Goal: Task Accomplishment & Management: Complete application form

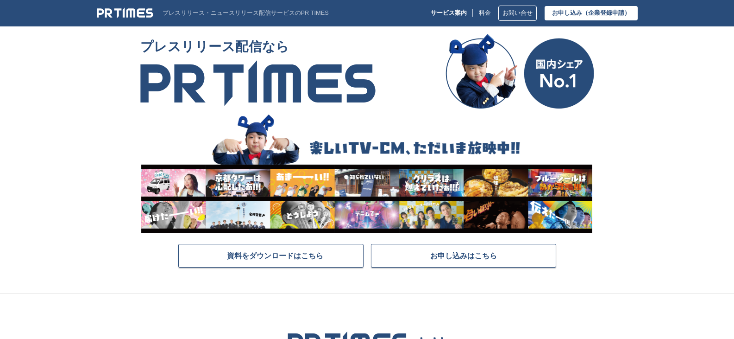
scroll to position [185, 0]
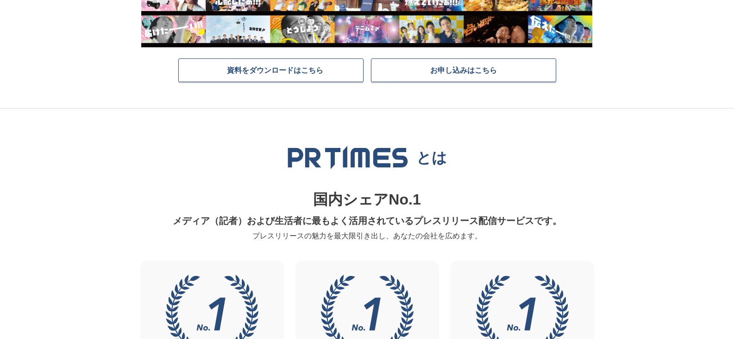
click at [459, 189] on p "国内シェアNo.1" at bounding box center [367, 200] width 443 height 24
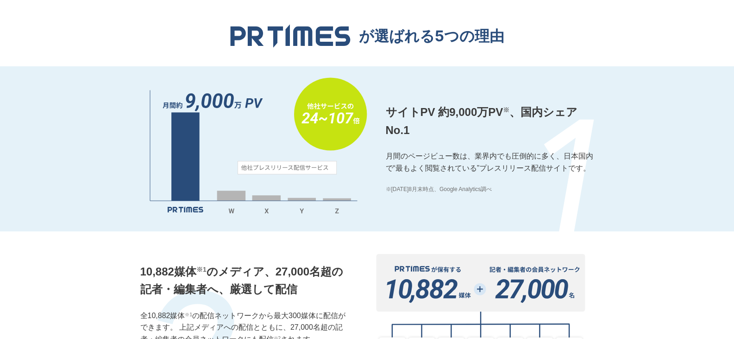
scroll to position [741, 0]
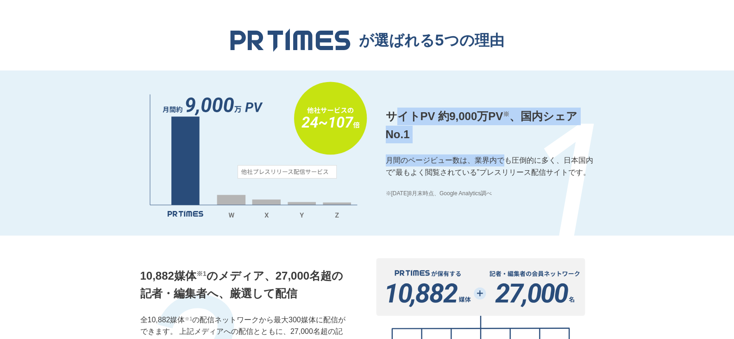
drag, startPoint x: 430, startPoint y: 126, endPoint x: 526, endPoint y: 167, distance: 104.8
click at [524, 166] on div "サイトPV 約9,000万PV ※ 、国内シェアNo.1 月間のページビュー数は、業界内でも圧倒的に多く、日本国内で“最もよく閲覧されている”プレスリリース配…" at bounding box center [490, 152] width 208 height 90
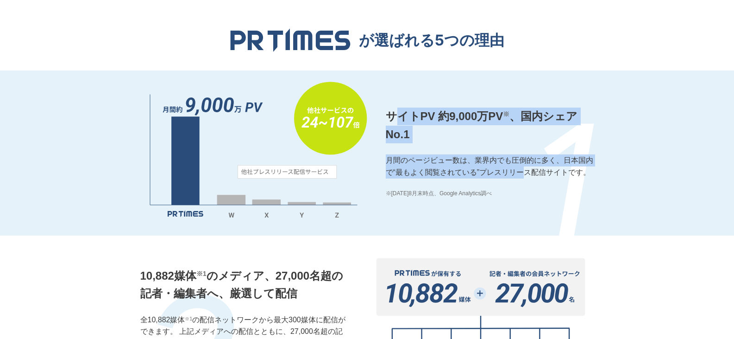
click at [527, 168] on p "月間のページビュー数は、業界内でも圧倒的に多く、日本国内で“最もよく閲覧されている”プレスリリース配信サイトです。" at bounding box center [490, 166] width 208 height 24
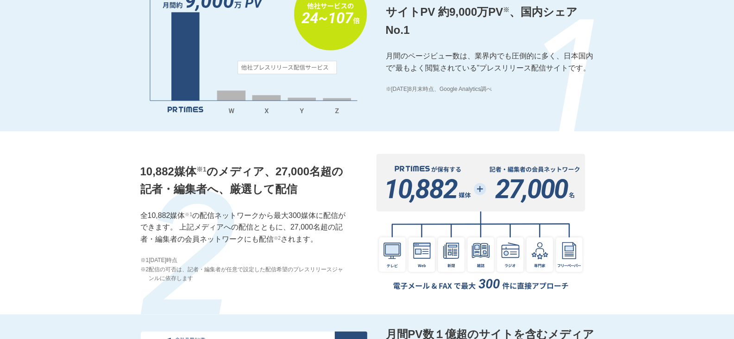
scroll to position [927, 0]
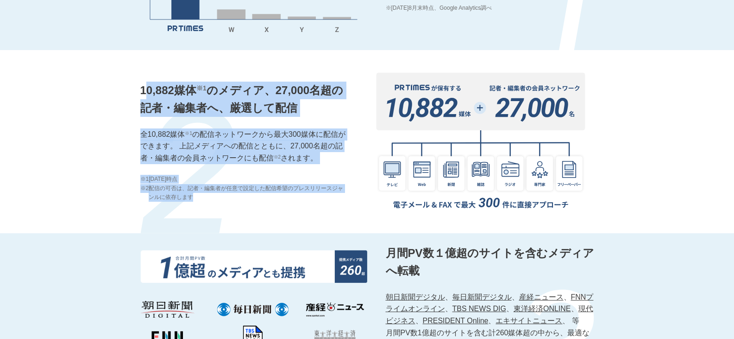
drag, startPoint x: 146, startPoint y: 89, endPoint x: 321, endPoint y: 194, distance: 204.0
click at [321, 194] on div "10,882媒体 ※1 のメディア、27,000名超の記者・編集者へ、厳選して配信 全10,882媒体 ※1 の配信ネットワークから最大300媒体に配信ができ…" at bounding box center [244, 142] width 208 height 120
click at [321, 194] on span "配信の可否は、記者・編集者が任意で設定した配信希望のプレスリリースジャンルに依存します" at bounding box center [249, 193] width 200 height 18
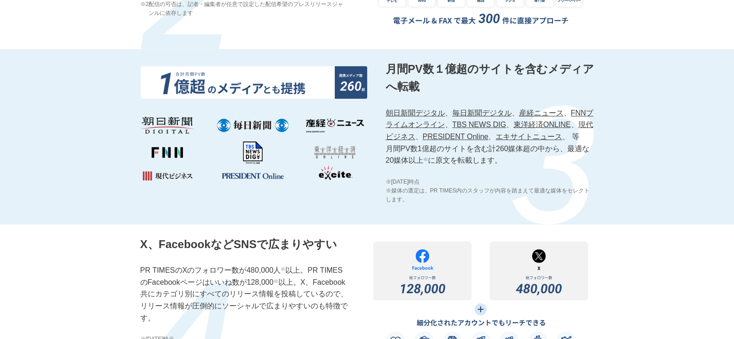
scroll to position [1158, 0]
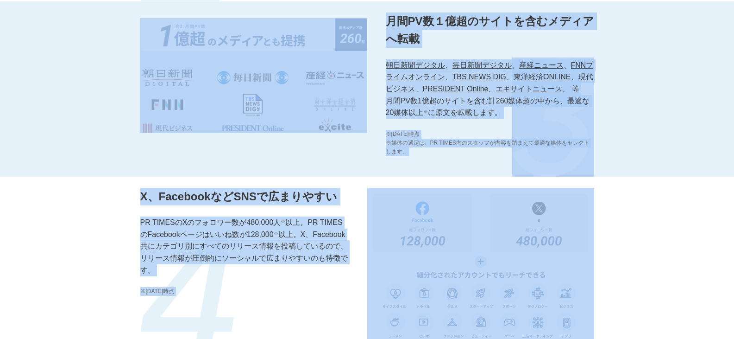
drag, startPoint x: 56, startPoint y: 97, endPoint x: 712, endPoint y: 228, distance: 669.4
click at [706, 228] on section "が選ばれる5つの理由 サイトPV 約9,000万PV ※ 、国内シェアNo.1 月間のページビュー数は、業界内でも圧倒的に多く、日本国内で“最もよく閲覧されて…" at bounding box center [367, 89] width 734 height 1030
click at [712, 228] on div "X、FacebookなどSNSで広まりやすい PR TIMESのXのフォロワー数が480,000人 ※ 以上。PR TIMESのFacebookページはいいね…" at bounding box center [367, 267] width 734 height 183
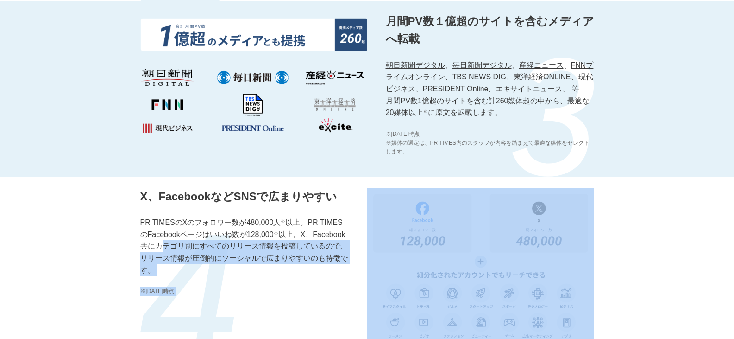
drag, startPoint x: 681, startPoint y: 246, endPoint x: 0, endPoint y: 246, distance: 681.0
click at [8, 246] on div "X、FacebookなどSNSで広まりやすい PR TIMESのXのフォロワー数が480,000人 ※ 以上。PR TIMESのFacebookページはいいね…" at bounding box center [367, 267] width 734 height 183
click at [0, 246] on div "X、FacebookなどSNSで広まりやすい PR TIMESのXのフォロワー数が480,000人 ※ 以上。PR TIMESのFacebookページはいいね…" at bounding box center [367, 267] width 734 height 183
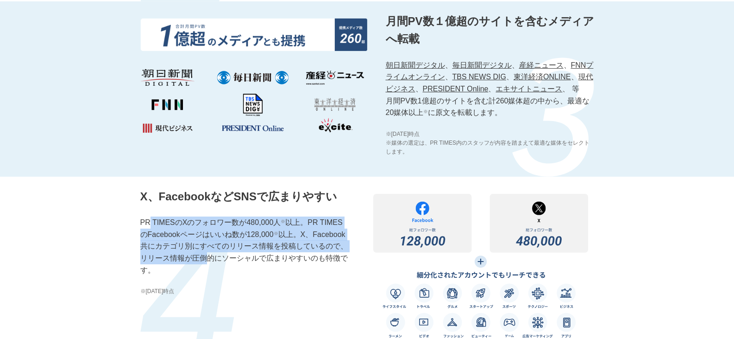
drag, startPoint x: 159, startPoint y: 219, endPoint x: 227, endPoint y: 274, distance: 87.5
click at [227, 274] on div "X、FacebookなどSNSで広まりやすい PR TIMESのXのフォロワー数が480,000人 ※ 以上。PR TIMESのFacebookページはいいね…" at bounding box center [244, 268] width 208 height 161
click at [227, 274] on p "PR TIMESのXのフォロワー数が480,000人 ※ 以上。PR TIMESのFacebookページはいいね数が128,000 ※ 以上。X、Facebo…" at bounding box center [244, 245] width 208 height 59
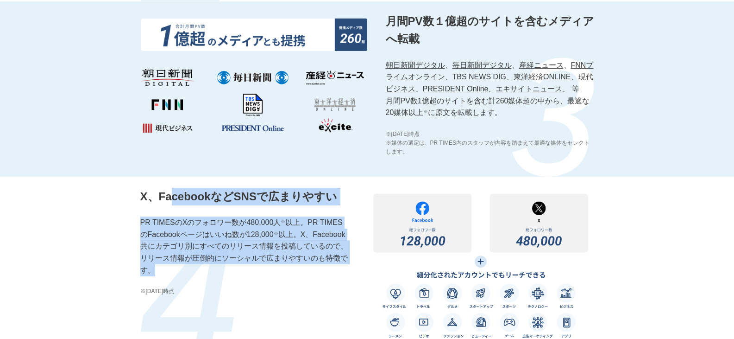
drag, startPoint x: 174, startPoint y: 192, endPoint x: 208, endPoint y: 269, distance: 84.2
click at [208, 269] on div "X、FacebookなどSNSで広まりやすい PR TIMESのXのフォロワー数が480,000人 ※ 以上。PR TIMESのFacebookページはいいね…" at bounding box center [244, 268] width 208 height 161
click at [208, 269] on p "PR TIMESのXのフォロワー数が480,000人 ※ 以上。PR TIMESのFacebookページはいいね数が128,000 ※ 以上。X、Facebo…" at bounding box center [244, 245] width 208 height 59
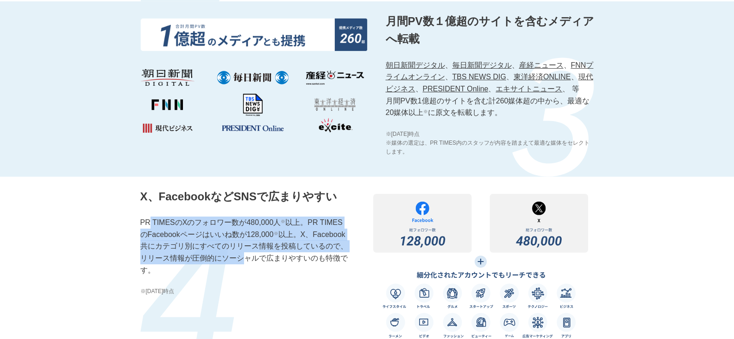
drag, startPoint x: 148, startPoint y: 218, endPoint x: 248, endPoint y: 258, distance: 107.5
click at [248, 258] on div "X、FacebookなどSNSで広まりやすい PR TIMESのXのフォロワー数が480,000人 ※ 以上。PR TIMESのFacebookページはいいね…" at bounding box center [244, 268] width 208 height 161
click at [248, 258] on p "PR TIMESのXのフォロワー数が480,000人 ※ 以上。PR TIMESのFacebookページはいいね数が128,000 ※ 以上。X、Facebo…" at bounding box center [244, 245] width 208 height 59
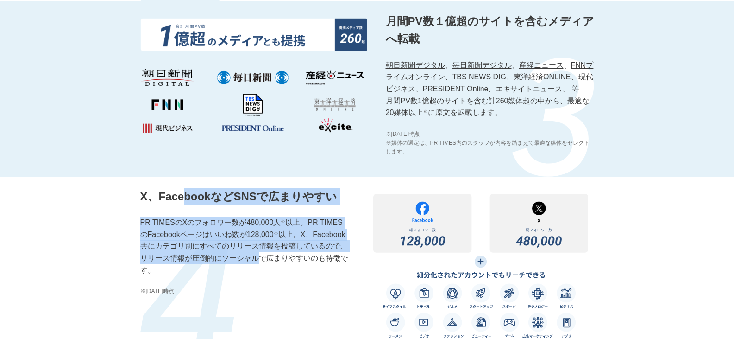
drag, startPoint x: 233, startPoint y: 243, endPoint x: 259, endPoint y: 262, distance: 32.5
click at [259, 262] on div "X、FacebookなどSNSで広まりやすい PR TIMESのXのフォロワー数が480,000人 ※ 以上。PR TIMESのFacebookページはいいね…" at bounding box center [244, 268] width 208 height 161
click at [259, 262] on p "PR TIMESのXのフォロワー数が480,000人 ※ 以上。PR TIMESのFacebookページはいいね数が128,000 ※ 以上。X、Facebo…" at bounding box center [244, 245] width 208 height 59
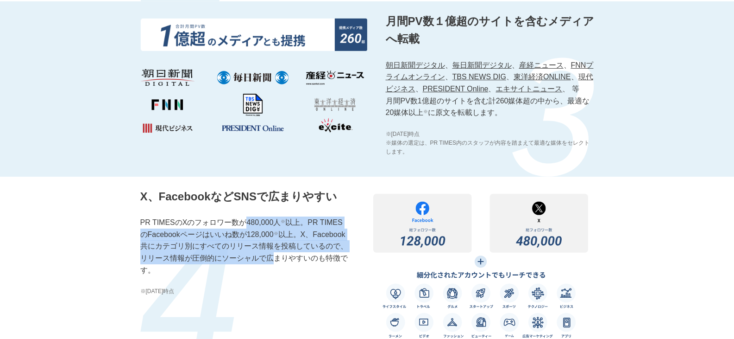
drag, startPoint x: 258, startPoint y: 242, endPoint x: 277, endPoint y: 269, distance: 32.5
click at [277, 269] on p "PR TIMESのXのフォロワー数が480,000人 ※ 以上。PR TIMESのFacebookページはいいね数が128,000 ※ 以上。X、Facebo…" at bounding box center [244, 245] width 208 height 59
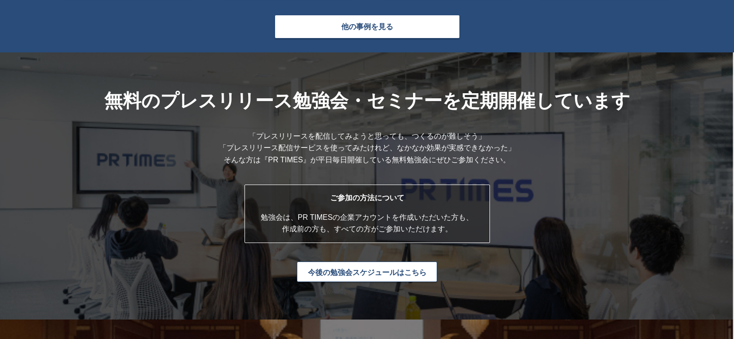
scroll to position [2270, 0]
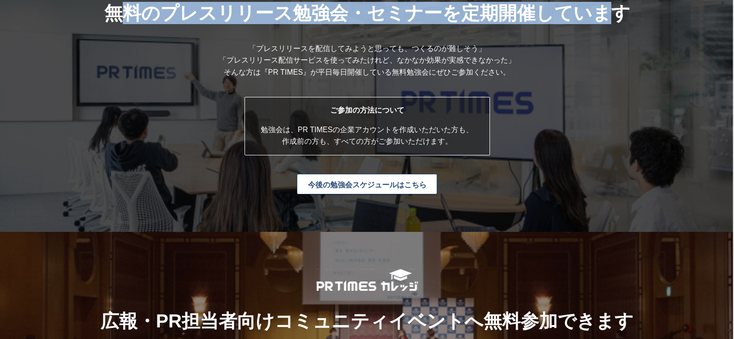
drag, startPoint x: 127, startPoint y: 17, endPoint x: 613, endPoint y: 48, distance: 486.9
click at [607, 44] on div "無料のプレスリリース勉強会・ セミナーを定期開催しています 「プレスリリースを配信してみようと思っても、つくるのが難しそう」 「プレスリリース配信サービスを使…" at bounding box center [367, 98] width 734 height 266
click at [613, 48] on div "無料のプレスリリース勉強会・ セミナーを定期開催しています 「プレスリリースを配信してみようと思っても、つくるのが難しそう」 「プレスリリース配信サービスを使…" at bounding box center [367, 98] width 734 height 266
drag, startPoint x: 252, startPoint y: 49, endPoint x: 517, endPoint y: 61, distance: 264.3
click at [516, 60] on div "無料のプレスリリース勉強会・ セミナーを定期開催しています 「プレスリリースを配信してみようと思っても、つくるのが難しそう」 「プレスリリース配信サービスを使…" at bounding box center [367, 98] width 734 height 266
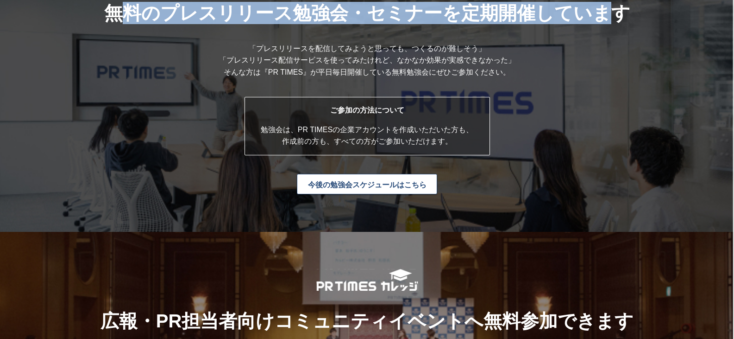
click at [517, 61] on div "無料のプレスリリース勉強会・ セミナーを定期開催しています 「プレスリリースを配信してみようと思っても、つくるのが難しそう」 「プレスリリース配信サービスを使…" at bounding box center [367, 98] width 734 height 266
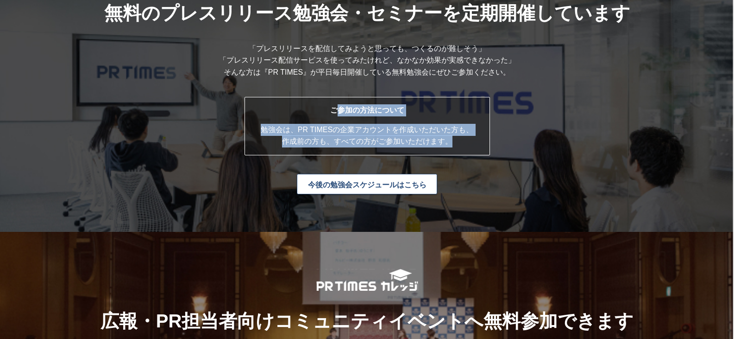
drag, startPoint x: 339, startPoint y: 111, endPoint x: 496, endPoint y: 152, distance: 162.4
click at [496, 151] on div "無料のプレスリリース勉強会・ セミナーを定期開催しています 「プレスリリースを配信してみようと思っても、つくるのが難しそう」 「プレスリリース配信サービスを使…" at bounding box center [367, 98] width 734 height 266
click at [496, 152] on div "無料のプレスリリース勉強会・ セミナーを定期開催しています 「プレスリリースを配信してみようと思っても、つくるのが難しそう」 「プレスリリース配信サービスを使…" at bounding box center [367, 98] width 734 height 266
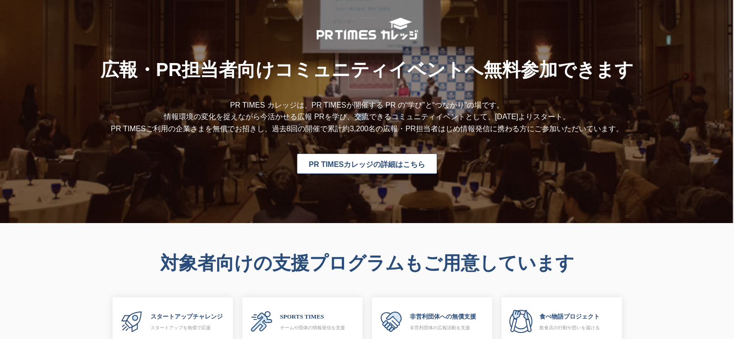
scroll to position [2548, 0]
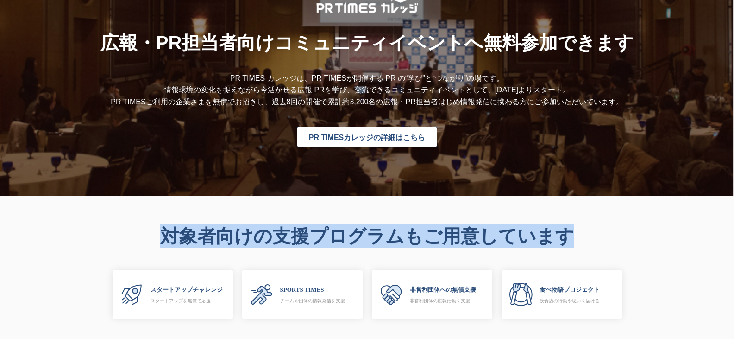
drag, startPoint x: 214, startPoint y: 239, endPoint x: 600, endPoint y: 239, distance: 386.8
click at [598, 239] on h2 "対象者向けの支援プログラムもご用意しています" at bounding box center [367, 236] width 587 height 24
click at [600, 239] on h2 "対象者向けの支援プログラムもご用意しています" at bounding box center [367, 236] width 587 height 24
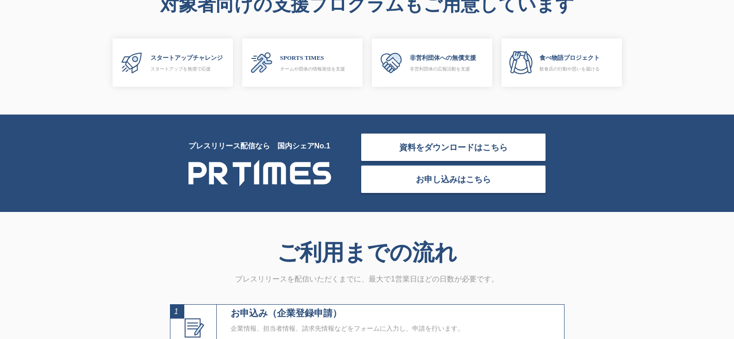
scroll to position [3011, 0]
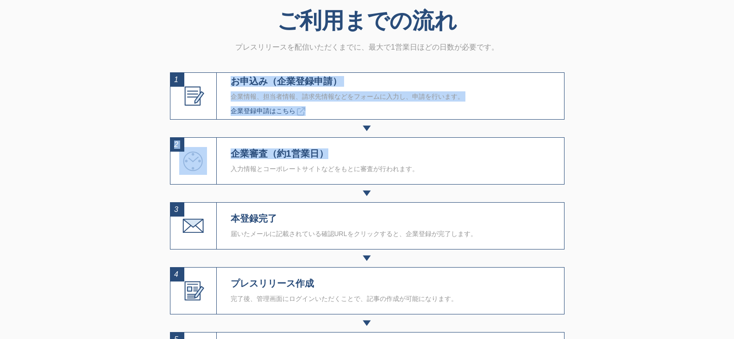
drag, startPoint x: 233, startPoint y: 83, endPoint x: 563, endPoint y: 163, distance: 339.8
click at [557, 163] on div "1 お申込み（企業登録申請） 企業情報、担当者情報、請求先情報などをフォームに入力し、申請を行います。 企業登録申請はこちら 2 企業審査（約1営業日） 入力…" at bounding box center [367, 225] width 395 height 307
click at [575, 161] on div "ご利用までの流れ プレスリリースを配信いただくまでに、最大で1営業日ほどの日数が必要です。 1 お申込み（企業登録申請） 企業情報、担当者情報、請求先情報など…" at bounding box center [367, 211] width 417 height 462
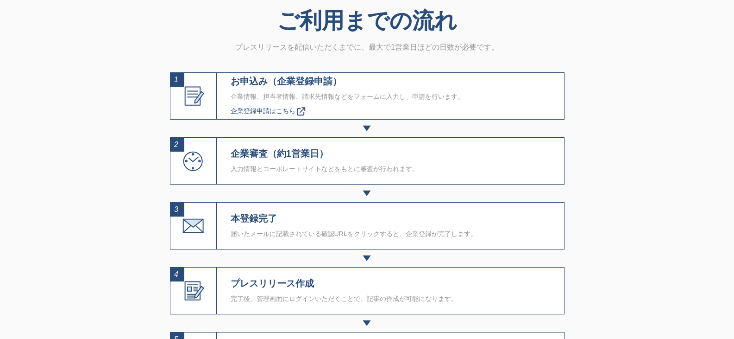
click at [262, 114] on span "企業登録申請はこちら" at bounding box center [263, 110] width 65 height 7
